Goal: Information Seeking & Learning: Find specific fact

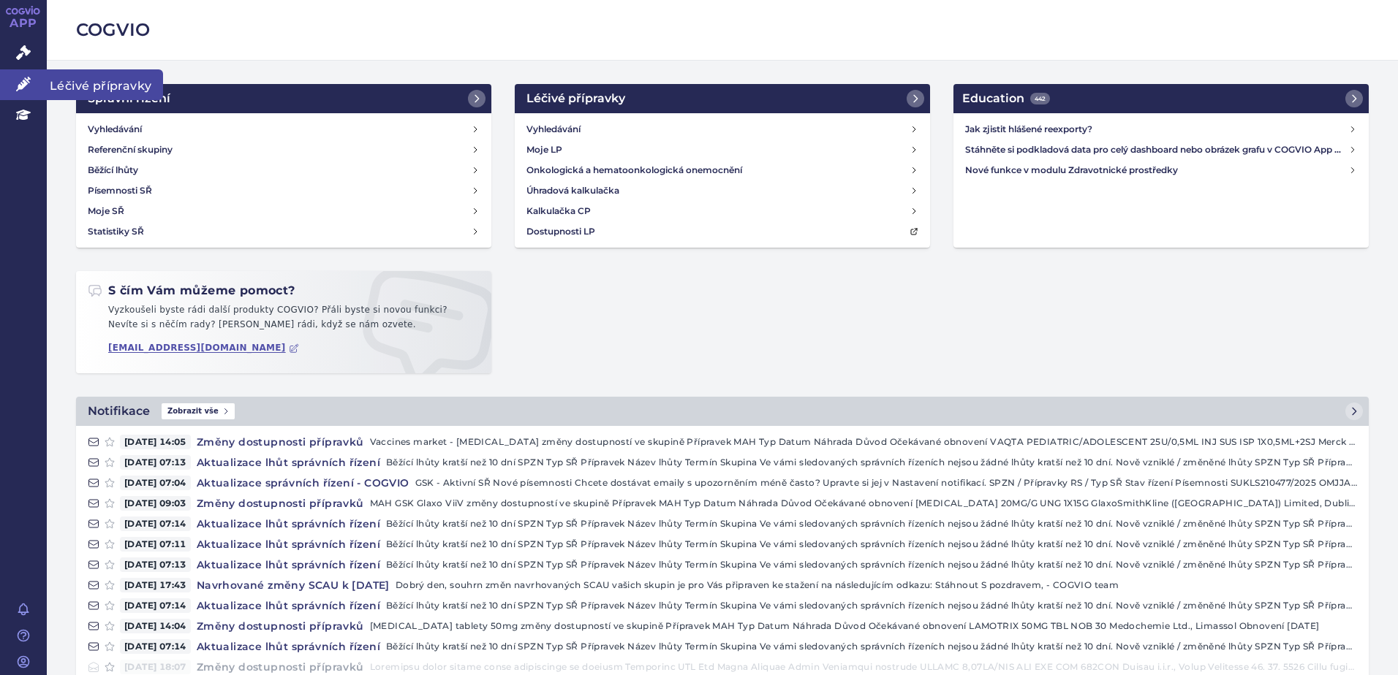
click at [16, 75] on link "Léčivé přípravky" at bounding box center [23, 84] width 47 height 31
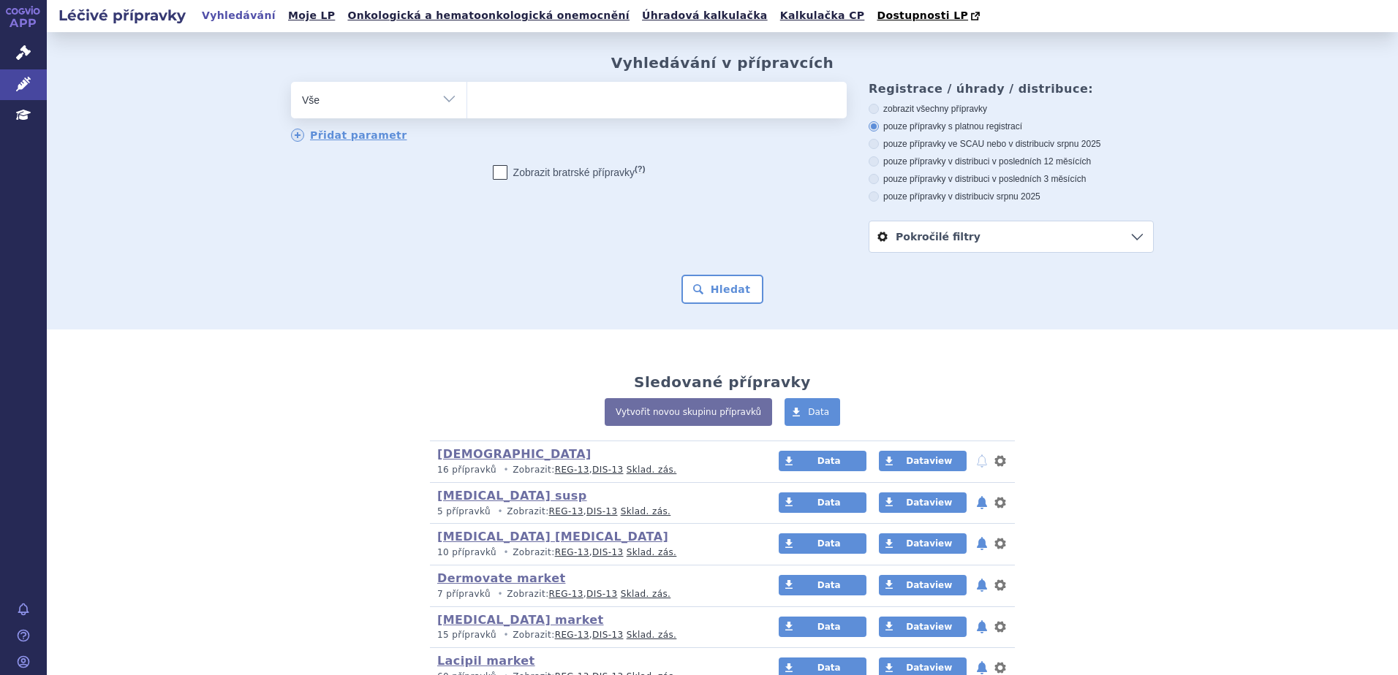
type input "R03F1"
select select "R03F1"
click at [712, 292] on button "Hledat" at bounding box center [722, 289] width 83 height 29
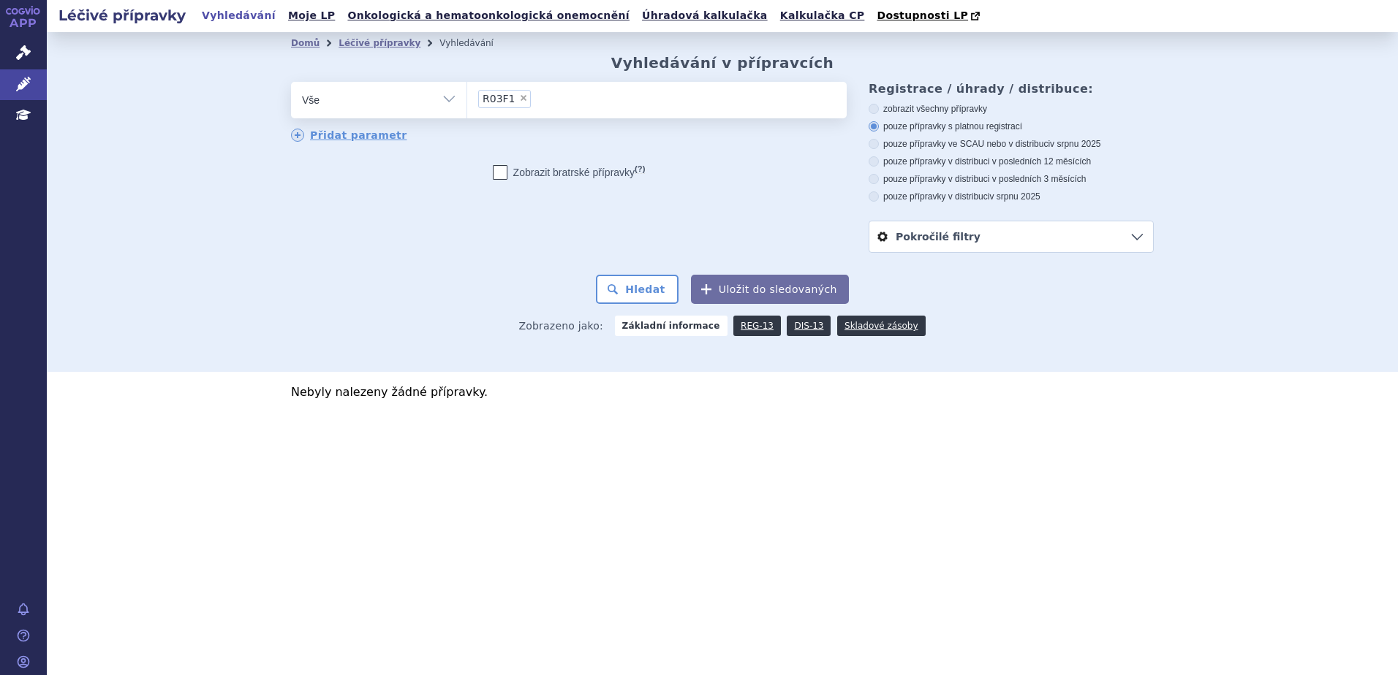
click at [519, 97] on span "×" at bounding box center [523, 98] width 9 height 9
click at [467, 97] on select "R03F1" at bounding box center [466, 99] width 1 height 37
select select
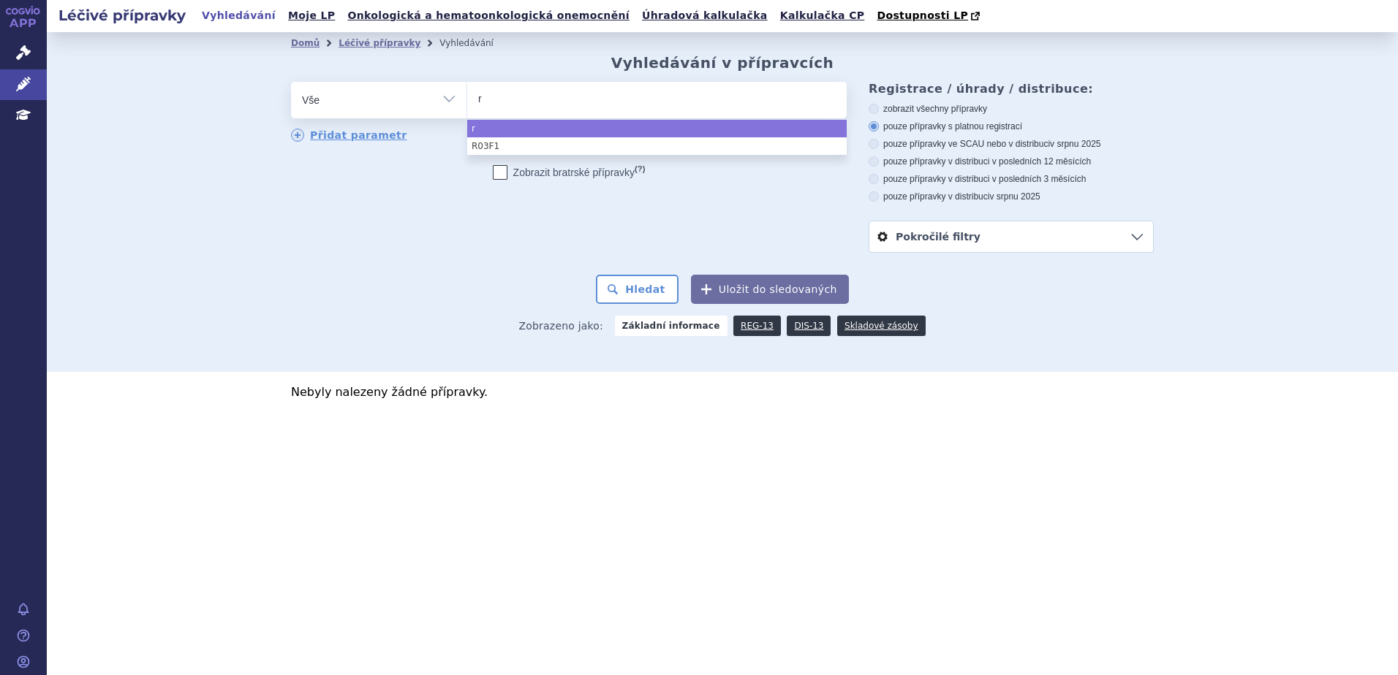
type input "re"
type input "rev"
type input "re"
type input "relvar"
select select "relvar"
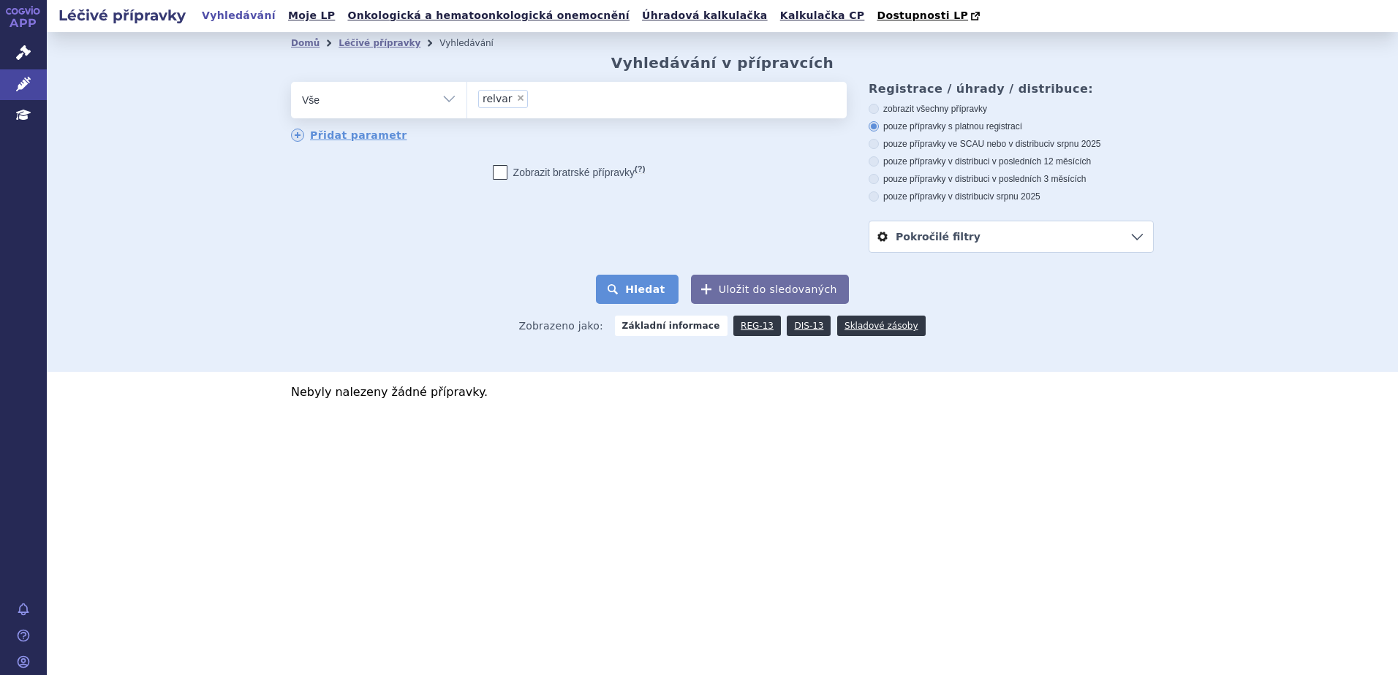
click at [644, 300] on button "Hledat" at bounding box center [637, 289] width 83 height 29
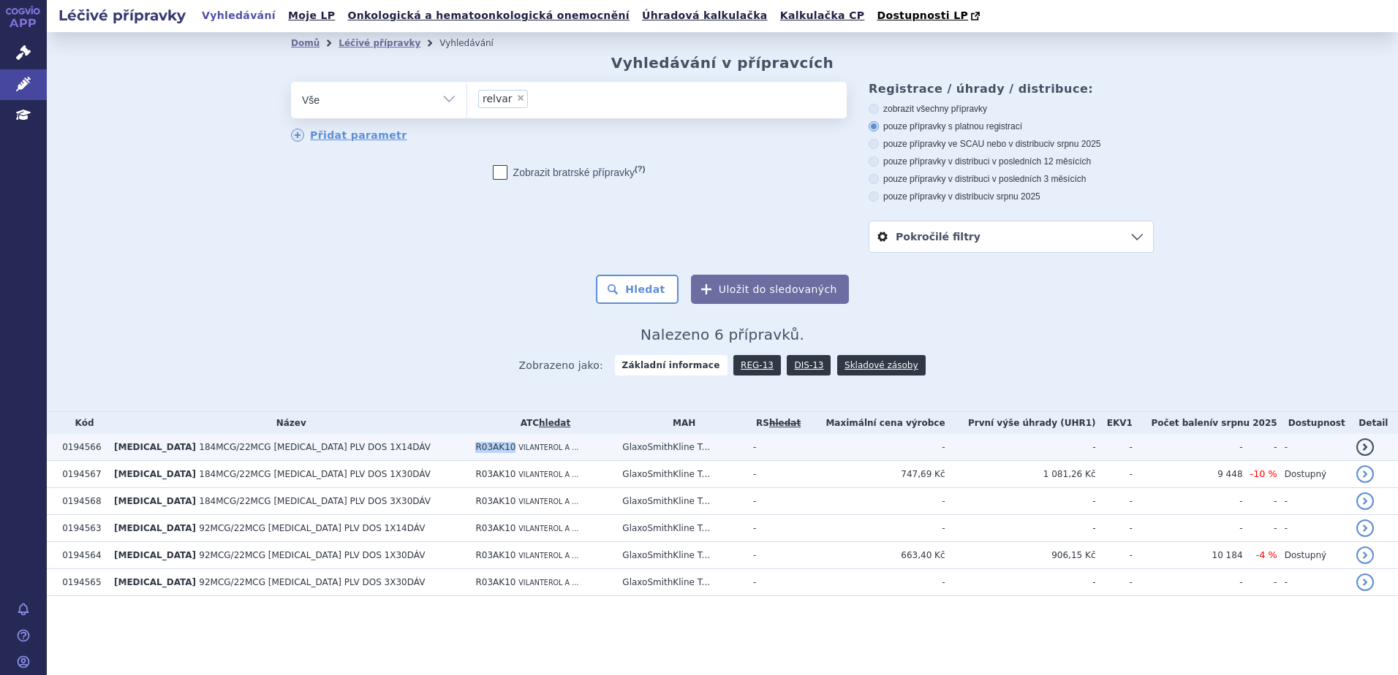
drag, startPoint x: 422, startPoint y: 448, endPoint x: 458, endPoint y: 447, distance: 35.1
click at [468, 447] on td "R03AK10 VILANTEROL A ..." at bounding box center [541, 447] width 147 height 27
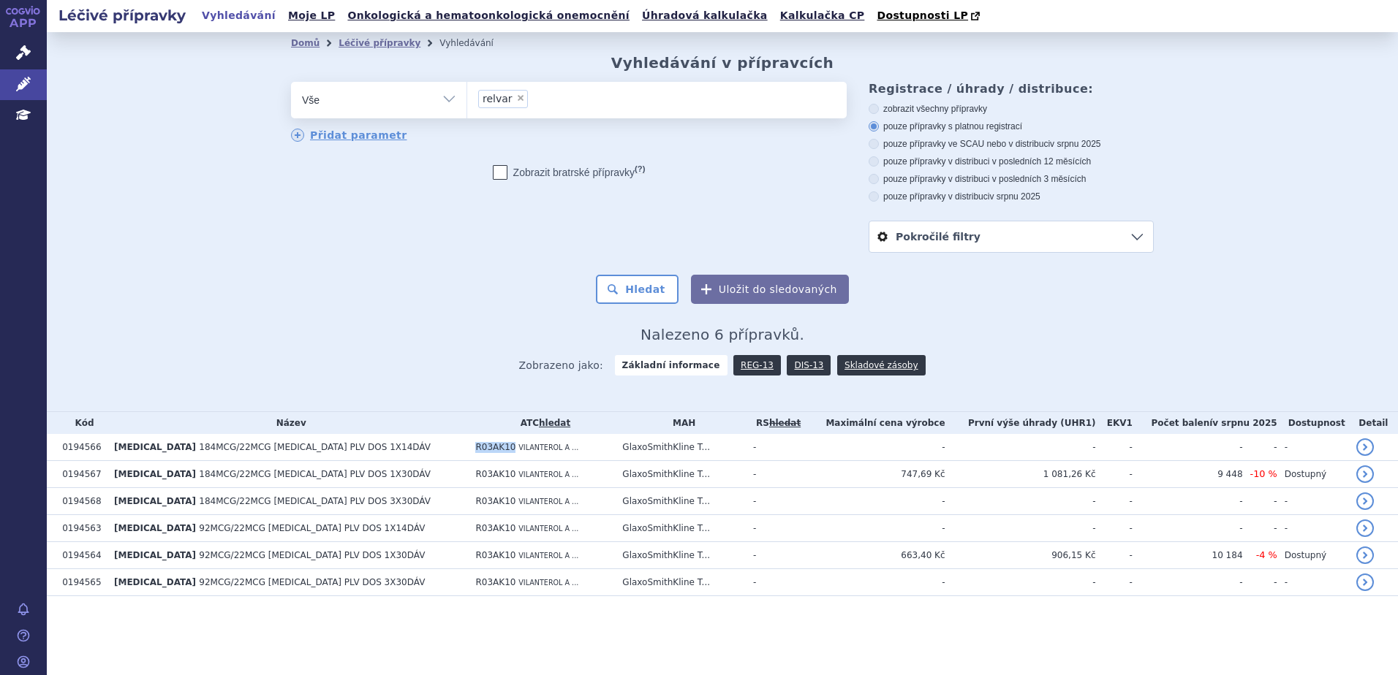
copy span "R03AK10"
click at [516, 98] on span "×" at bounding box center [520, 98] width 9 height 9
click at [467, 98] on select "relvar" at bounding box center [466, 99] width 1 height 37
select select
type input "R03AK10"
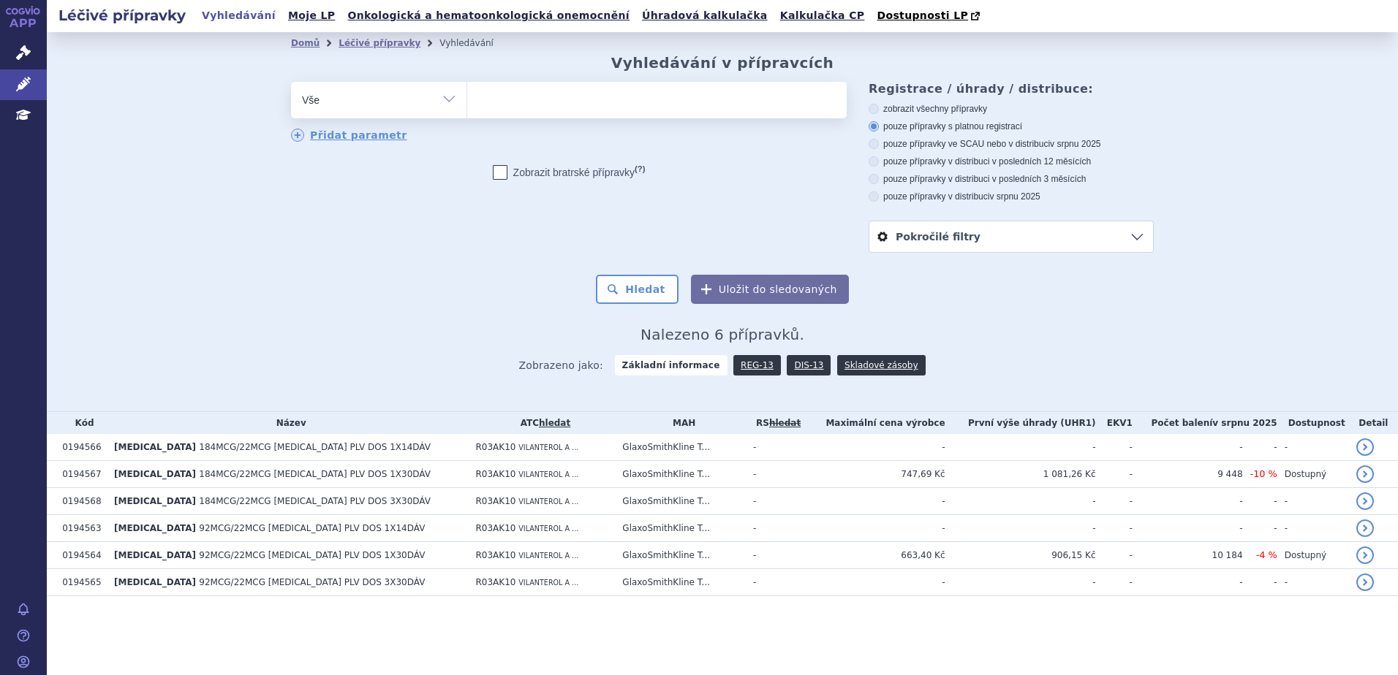
select select "R03AK10"
click at [536, 98] on li "× R03AK10" at bounding box center [511, 99] width 67 height 18
click at [467, 98] on select "relvar R03AK10" at bounding box center [466, 99] width 1 height 37
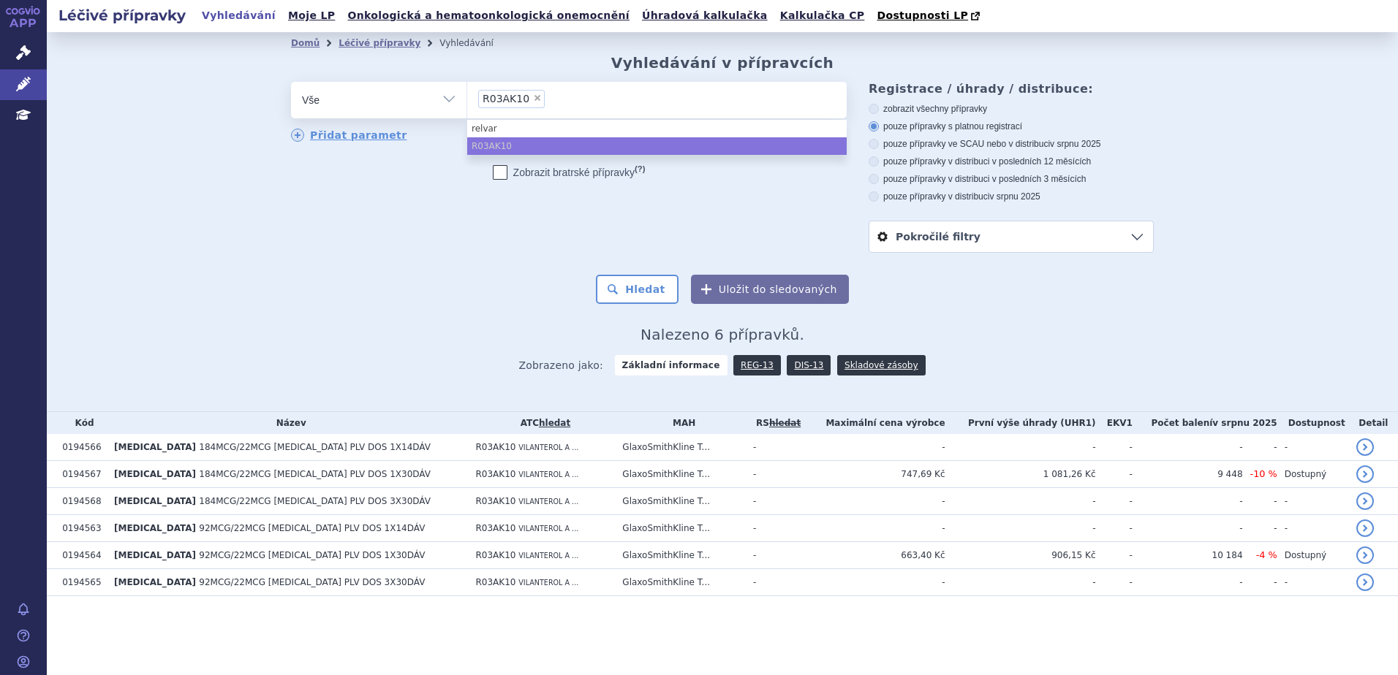
click at [537, 98] on li "× R03AK10" at bounding box center [511, 99] width 67 height 18
click at [467, 98] on select "relvar R03AK10" at bounding box center [466, 99] width 1 height 37
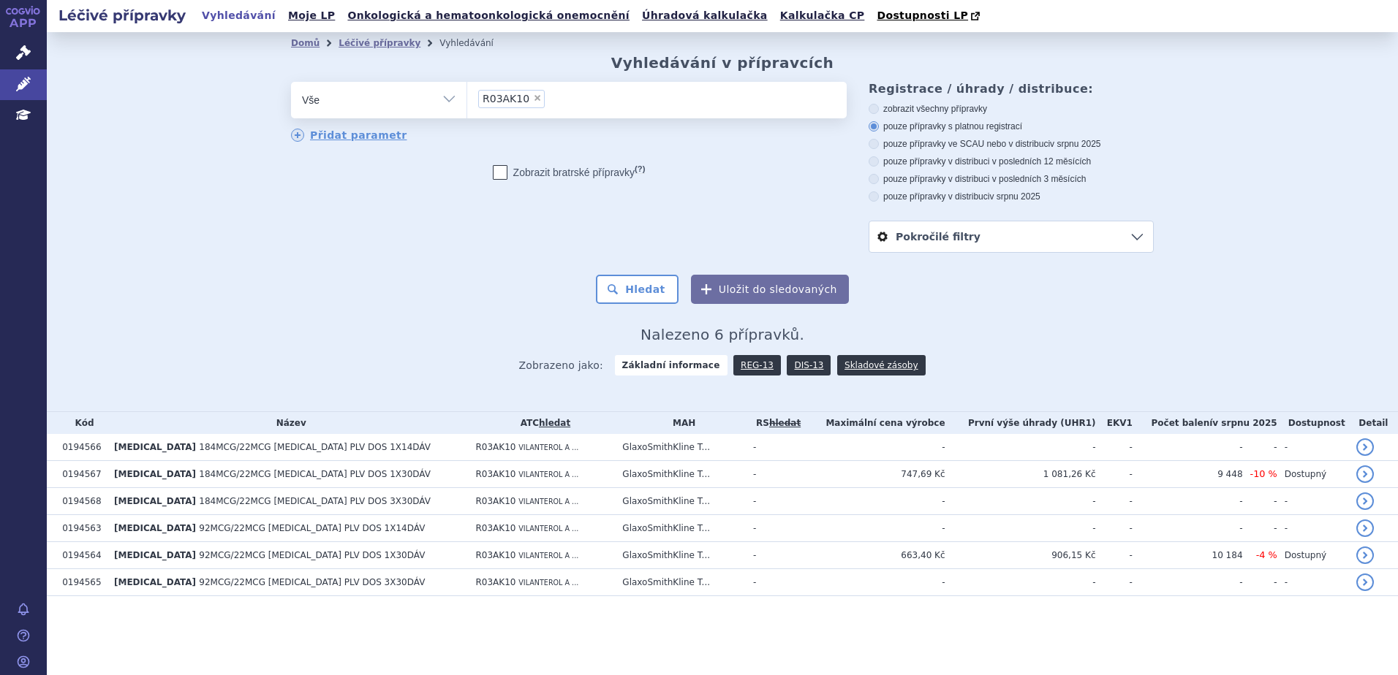
click at [534, 99] on span "×" at bounding box center [537, 98] width 9 height 9
click at [467, 99] on select "relvar R03AK10" at bounding box center [466, 99] width 1 height 37
select select
type input "R"
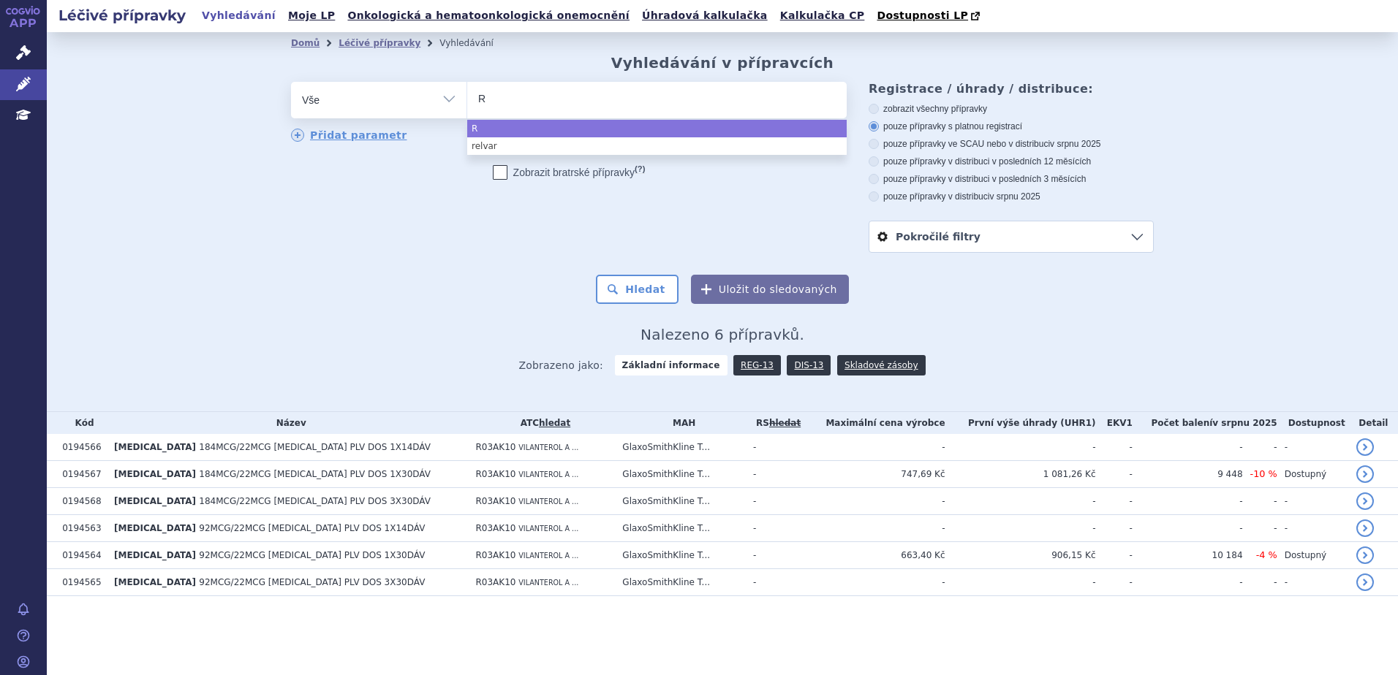
type input "R0"
type input "R03"
type input "R03A"
type input "R03AK"
select select "R03AK"
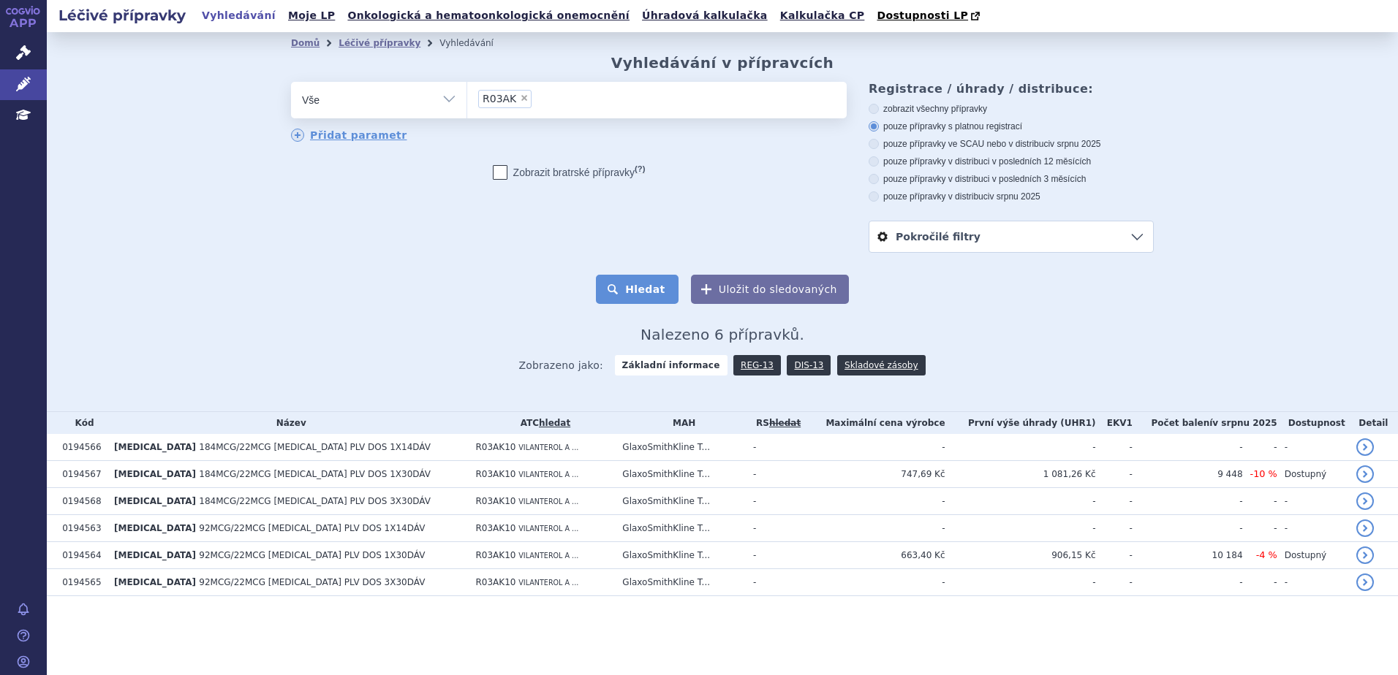
click at [642, 300] on button "Hledat" at bounding box center [637, 289] width 83 height 29
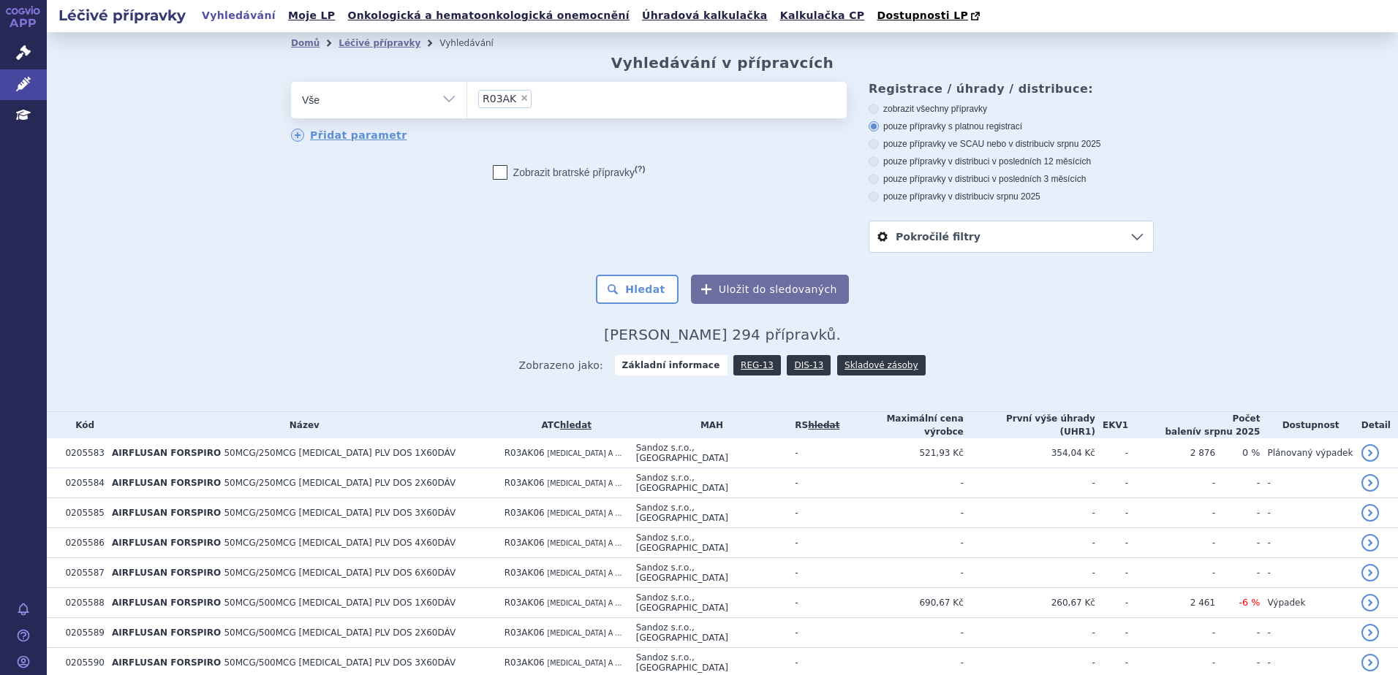
click at [952, 158] on label "pouze přípravky v distribuci v posledních 12 měsících" at bounding box center [1010, 162] width 285 height 12
click at [879, 159] on input "pouze přípravky v distribuci v posledních 12 měsících" at bounding box center [875, 164] width 10 height 10
radio input "true"
click at [640, 287] on button "Hledat" at bounding box center [637, 289] width 83 height 29
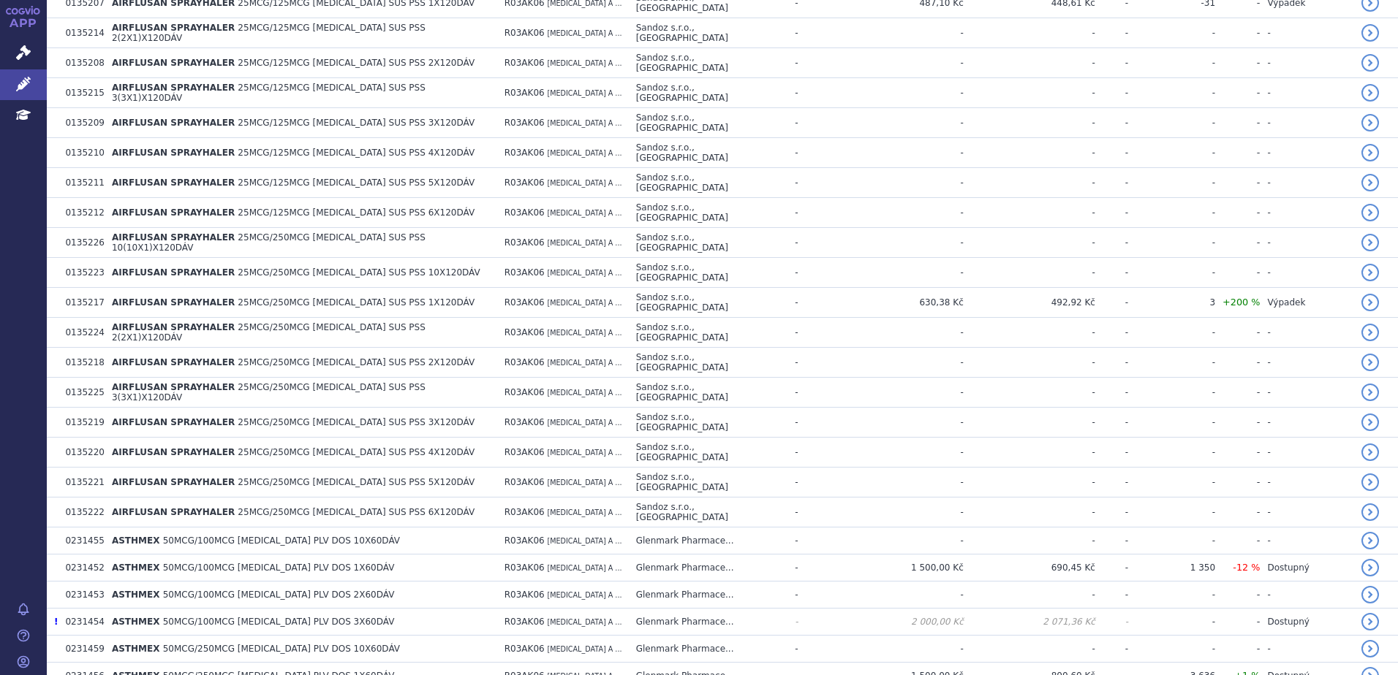
scroll to position [943, 0]
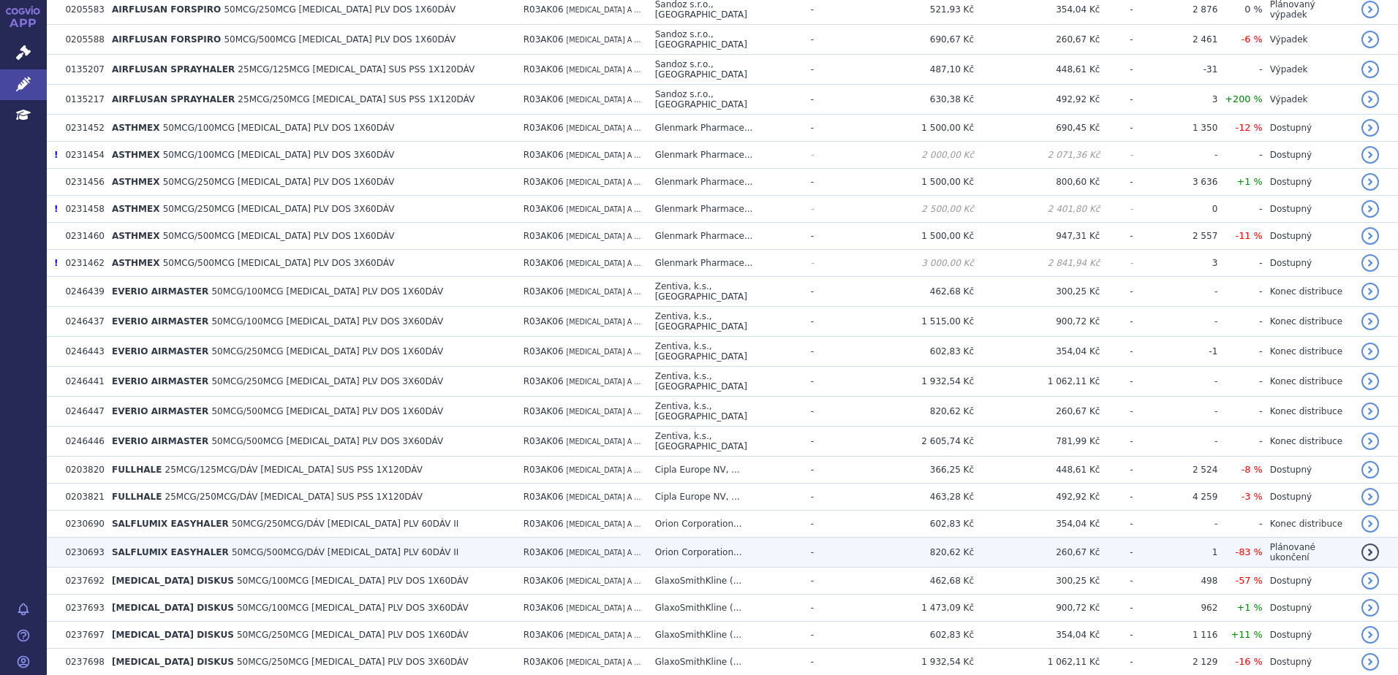
scroll to position [512, 0]
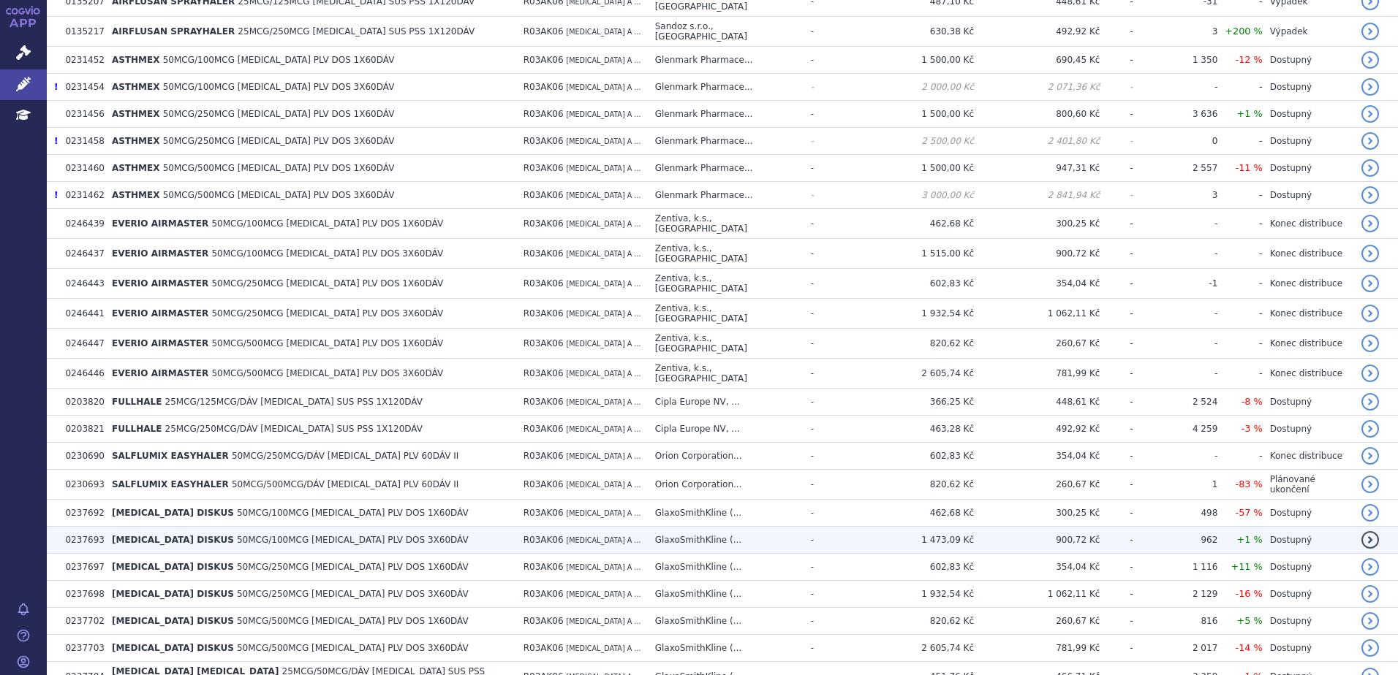
click at [269, 535] on span "50MCG/100MCG [MEDICAL_DATA] PLV DOS 3X60DÁV" at bounding box center [353, 540] width 232 height 10
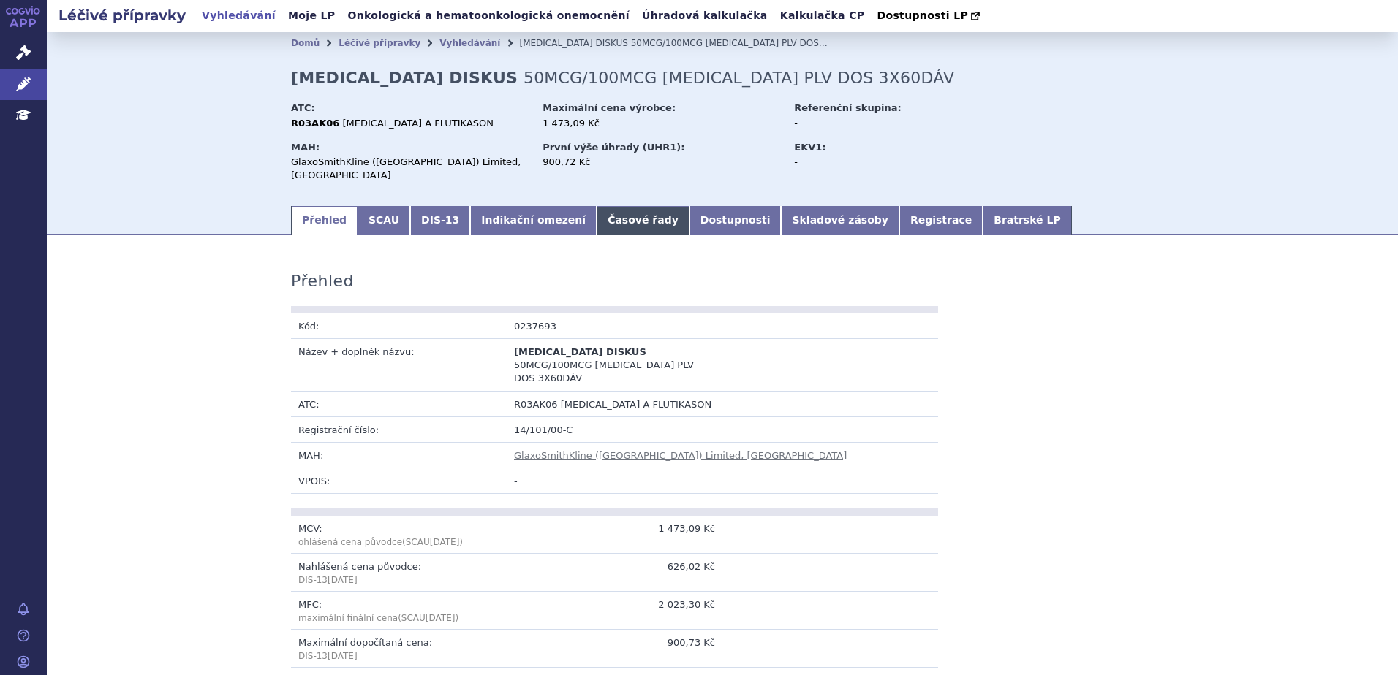
click at [629, 206] on link "Časové řady" at bounding box center [642, 220] width 93 height 29
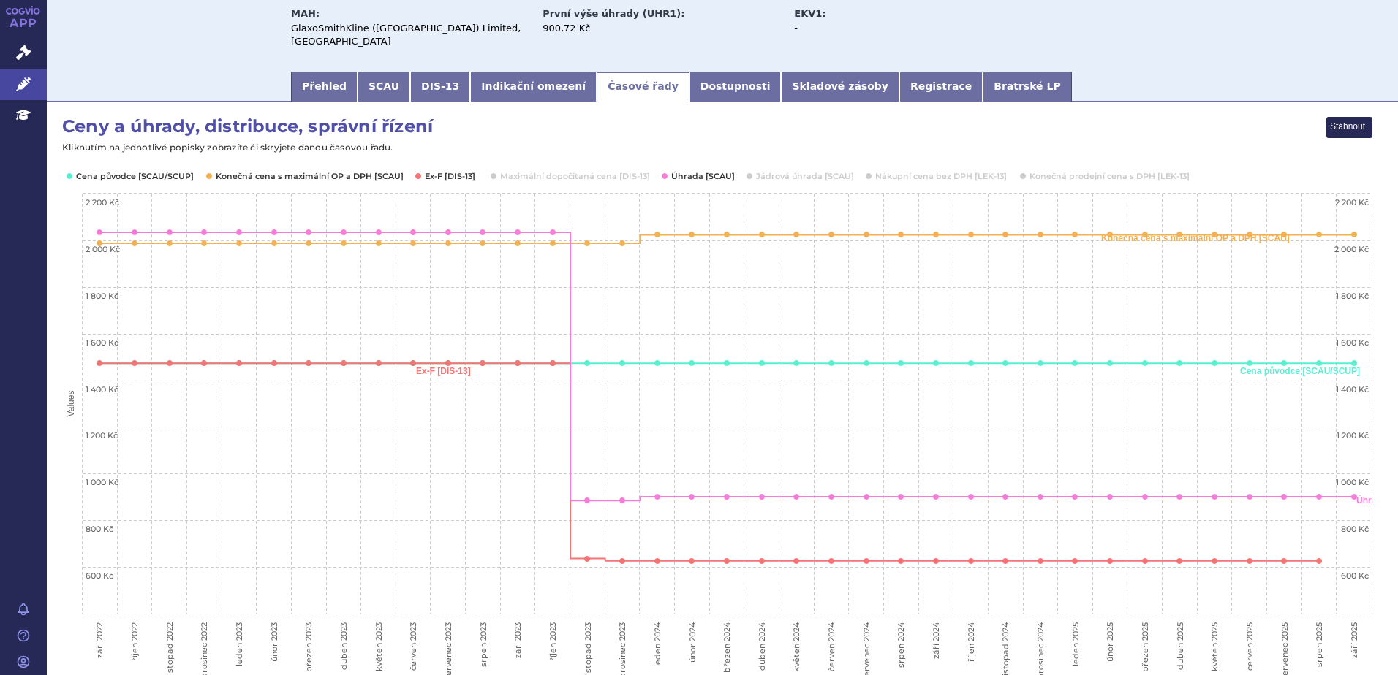
scroll to position [149, 0]
